Goal: Find specific page/section: Find specific page/section

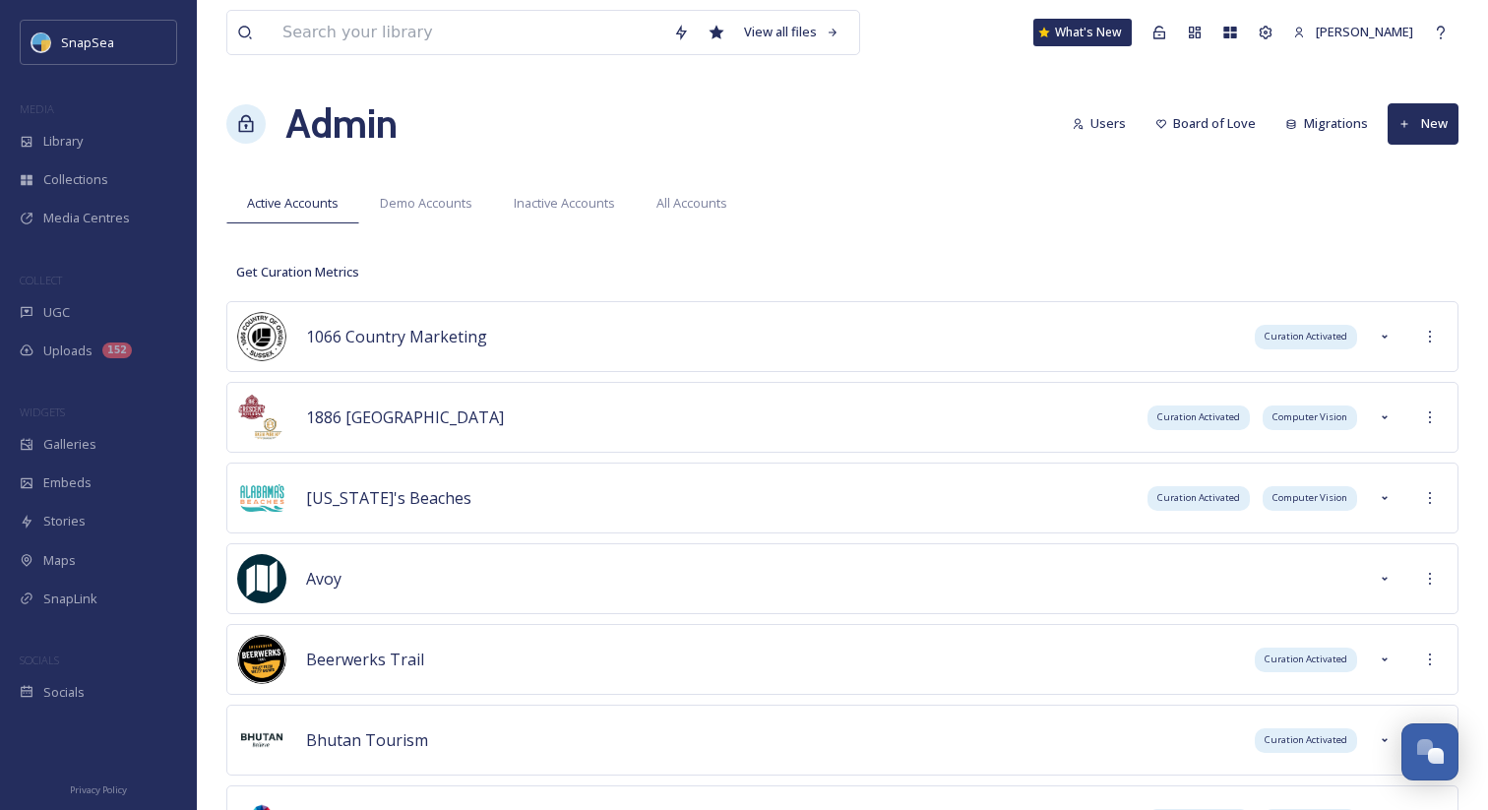
scroll to position [10662, 0]
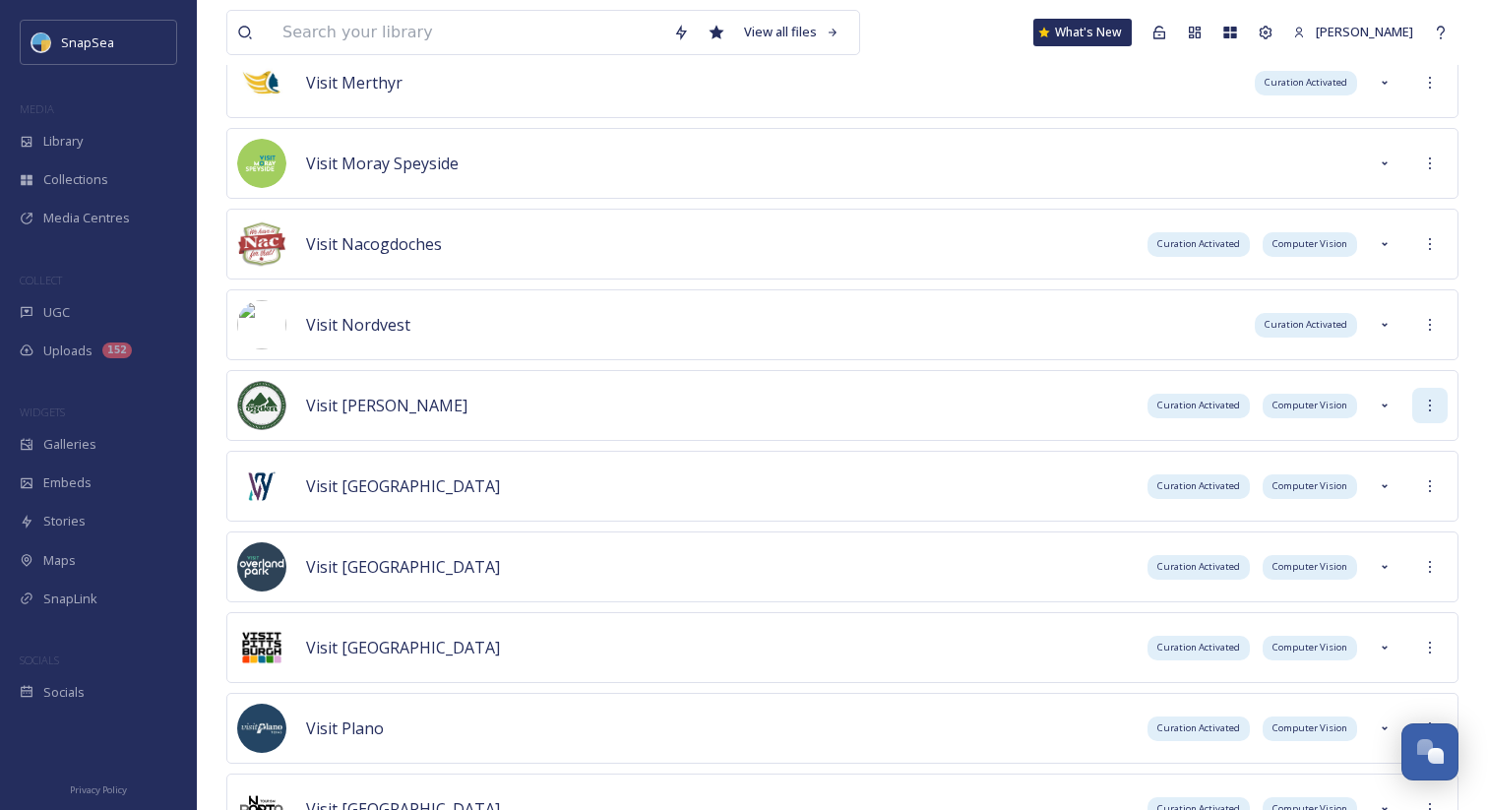
click at [1423, 412] on icon at bounding box center [1430, 406] width 16 height 16
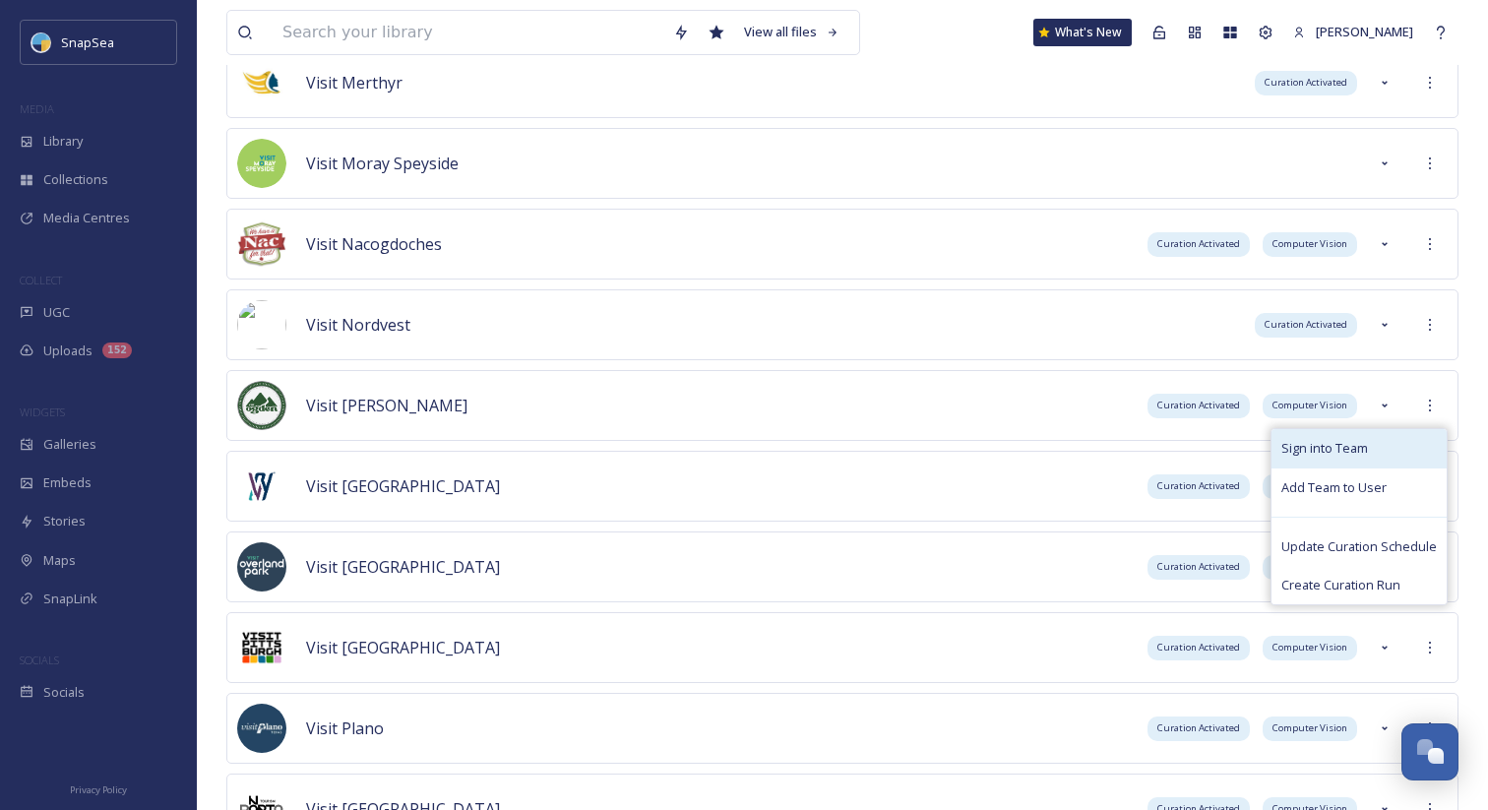
click at [1392, 429] on div "Sign into Team" at bounding box center [1358, 448] width 175 height 38
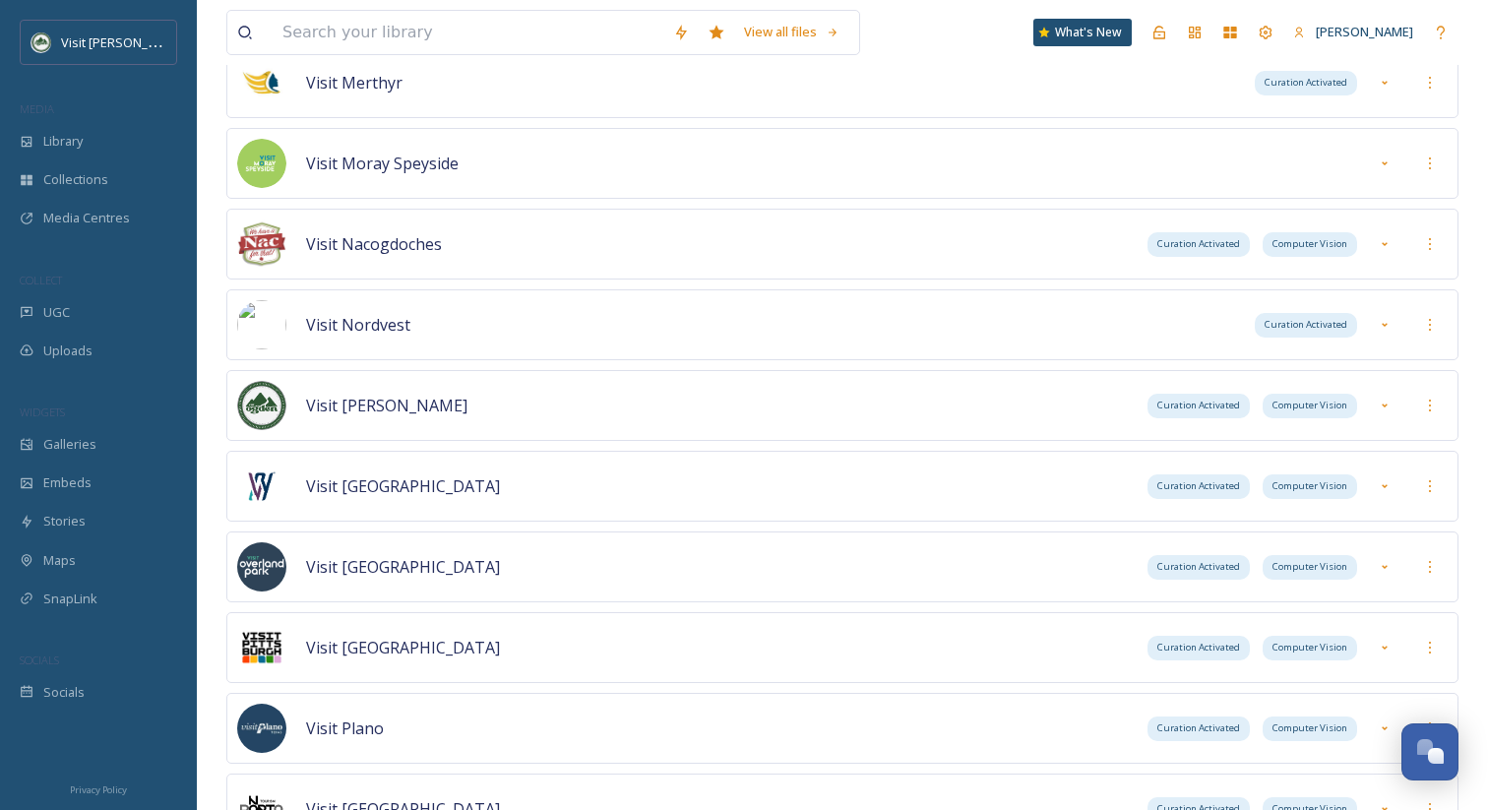
click at [106, 418] on div "WIDGETS" at bounding box center [98, 412] width 197 height 26
click at [106, 437] on div "Galleries" at bounding box center [98, 444] width 197 height 38
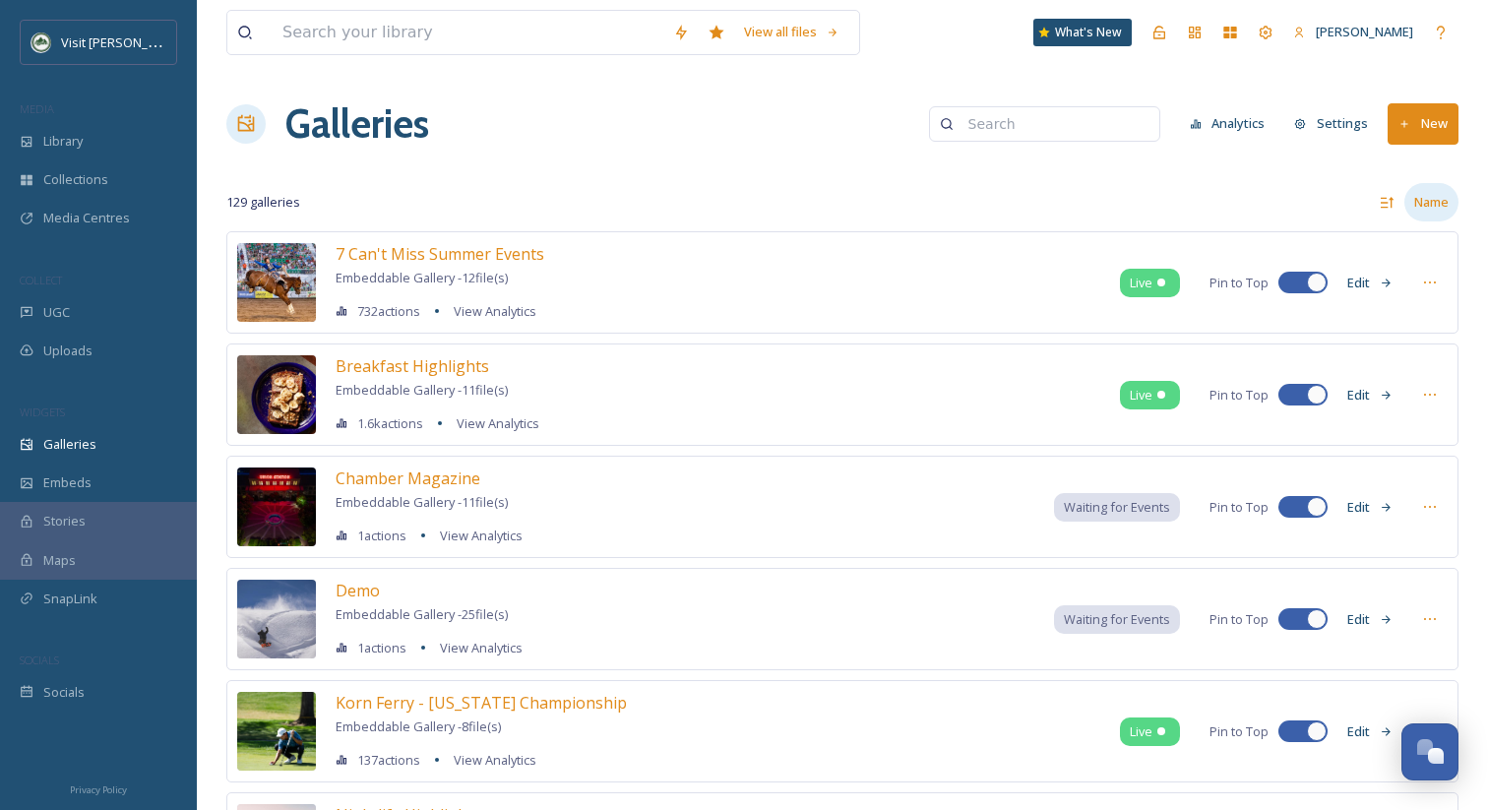
click at [1424, 209] on div "Name" at bounding box center [1431, 202] width 54 height 38
click at [1410, 275] on div "Actions" at bounding box center [1408, 285] width 97 height 38
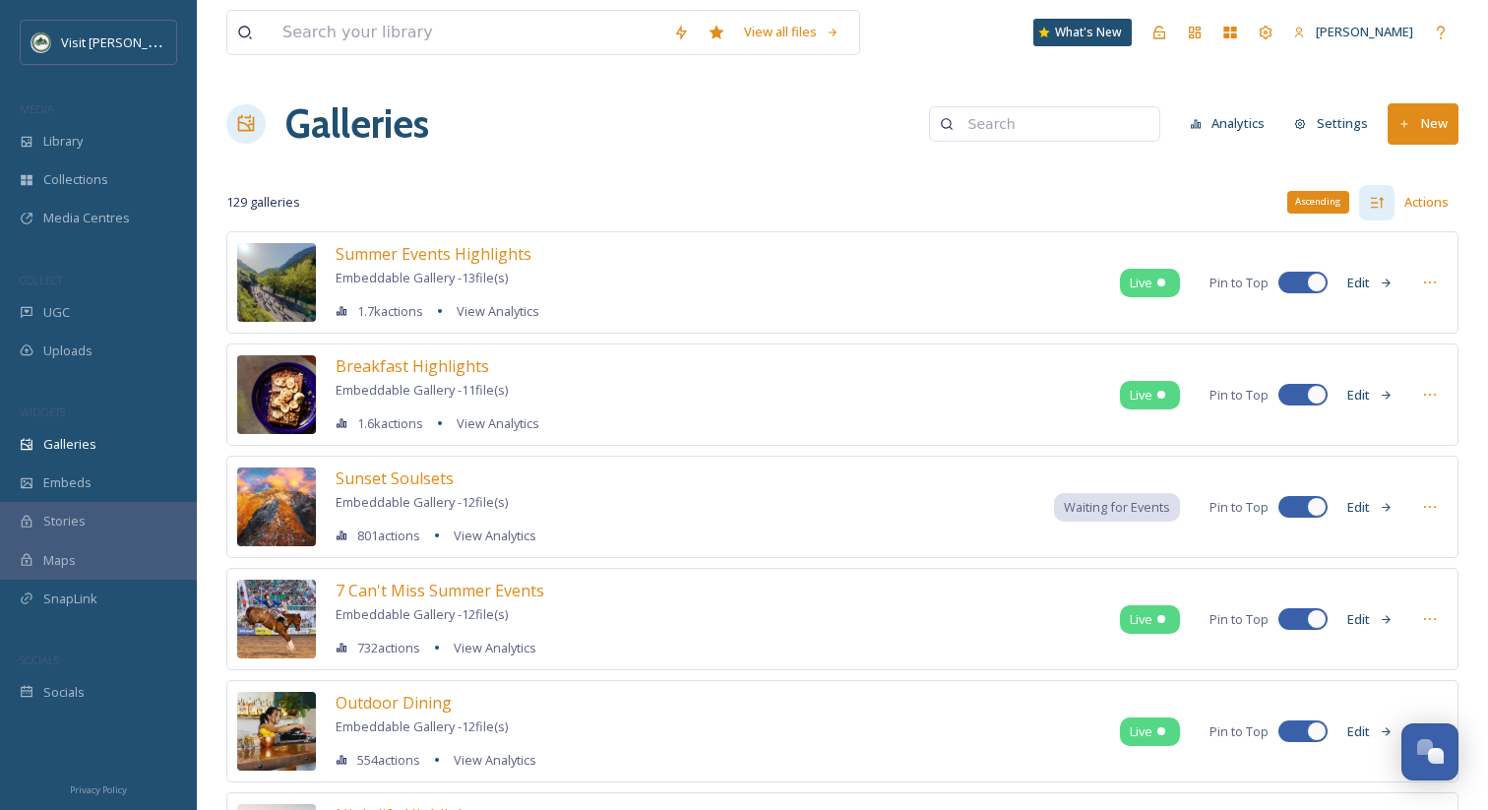
click at [1381, 201] on icon at bounding box center [1377, 203] width 16 height 16
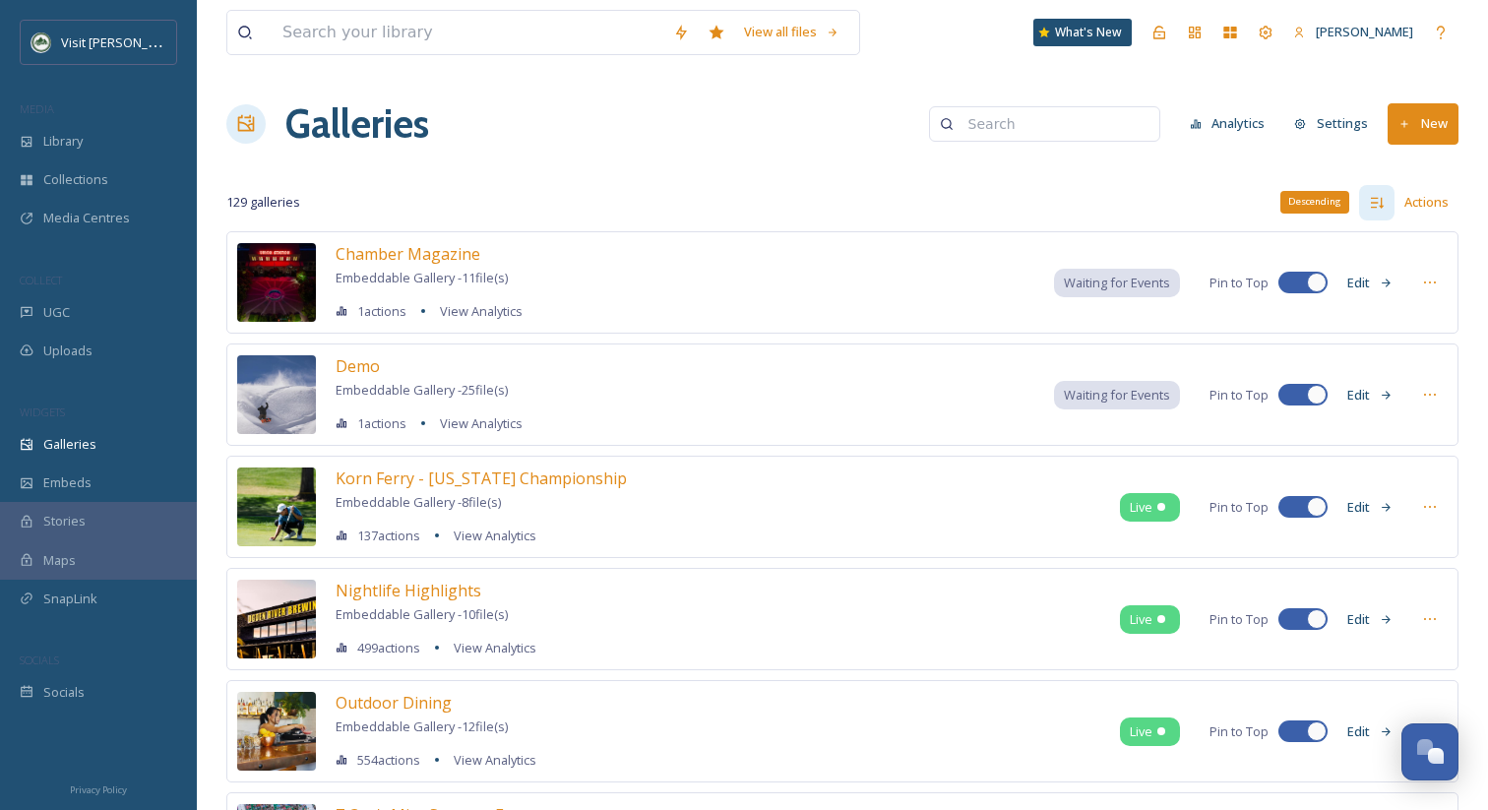
click at [1381, 201] on icon at bounding box center [1377, 203] width 16 height 16
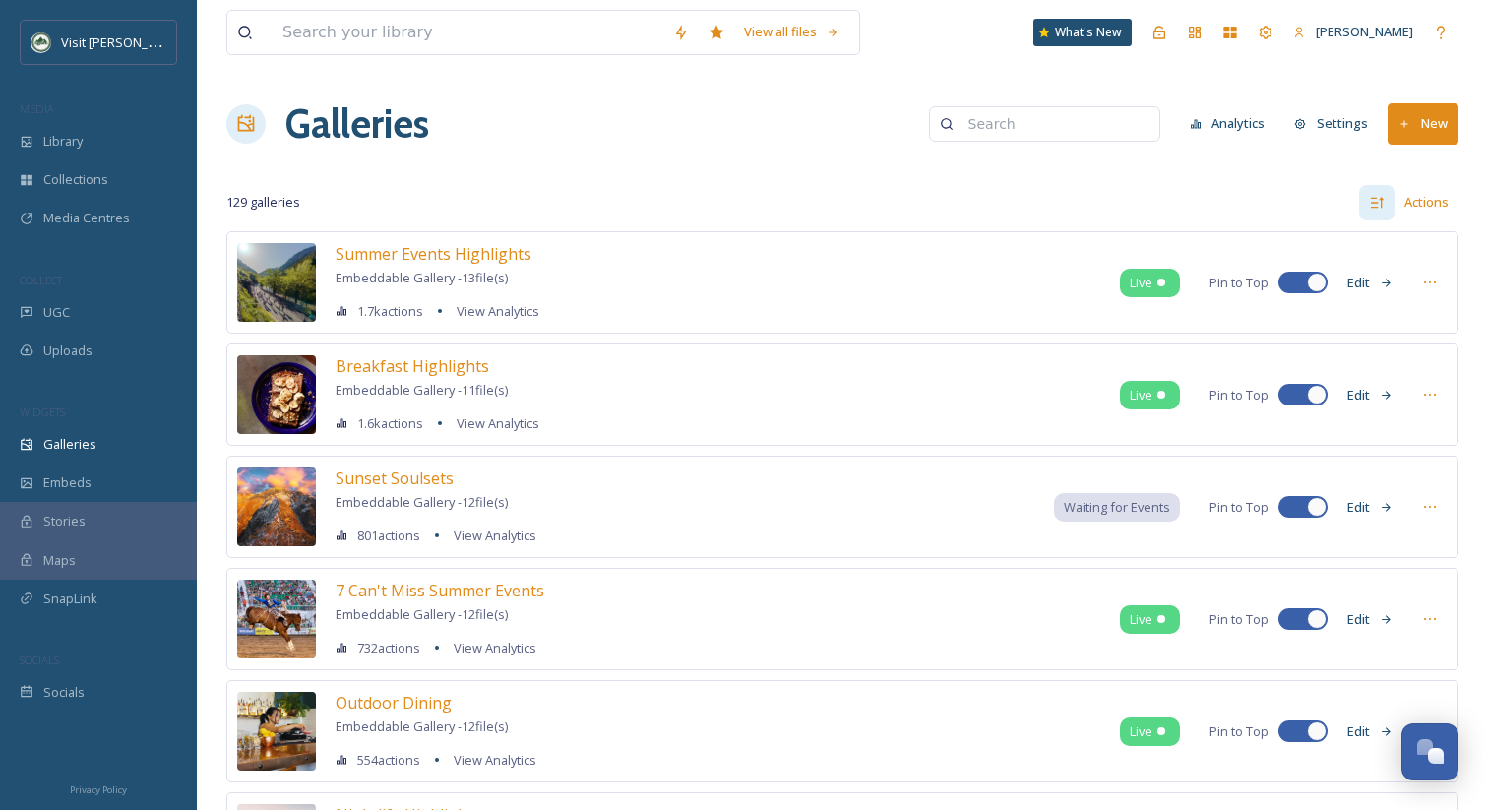
click at [363, 116] on h1 "Galleries" at bounding box center [357, 123] width 144 height 59
